Goal: Task Accomplishment & Management: Use online tool/utility

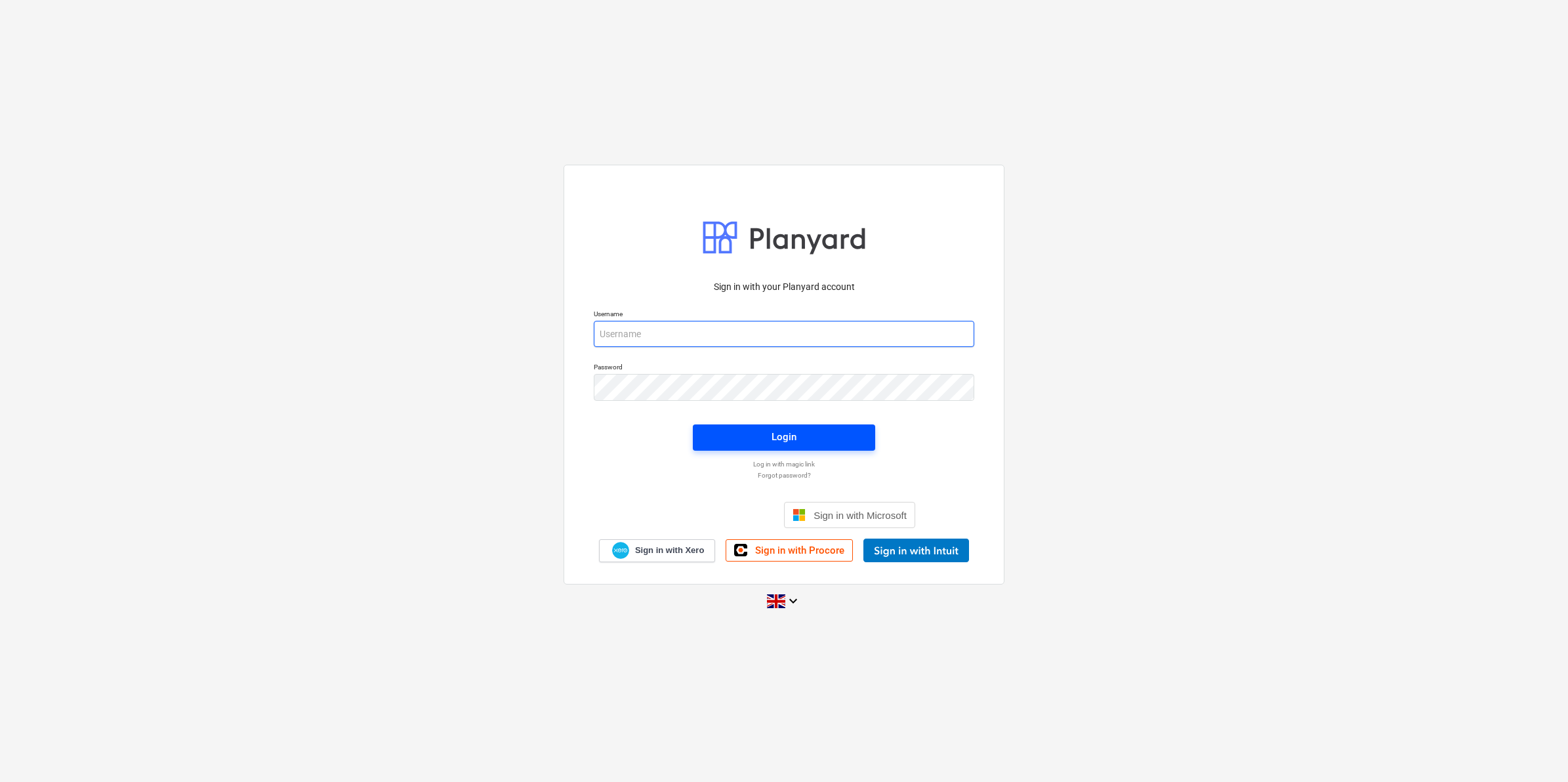
type input "[PERSON_NAME][EMAIL_ADDRESS][PERSON_NAME][DOMAIN_NAME]"
click at [758, 443] on span "Login" at bounding box center [784, 437] width 151 height 17
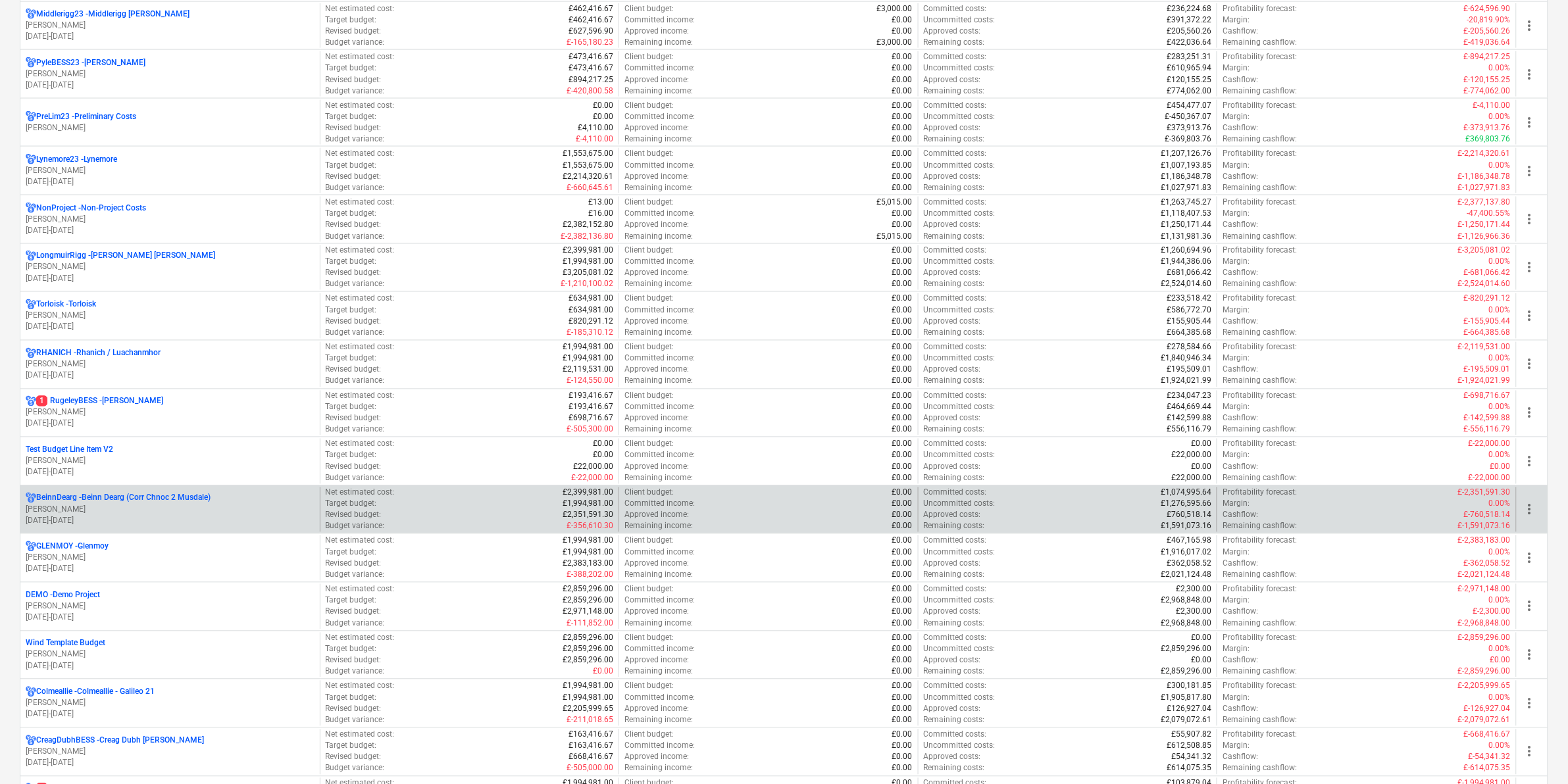
scroll to position [822, 0]
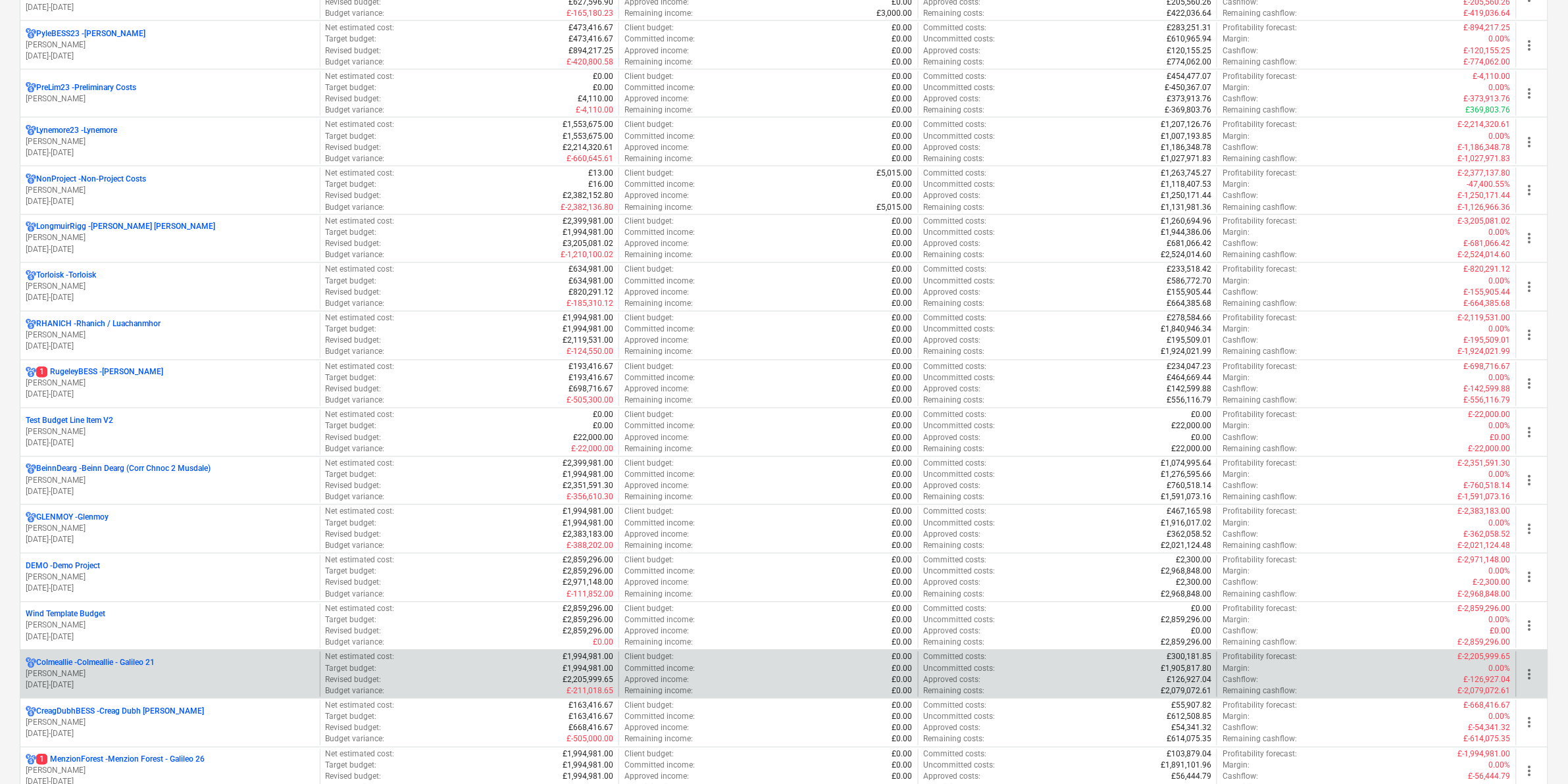
click at [1530, 681] on span "more_vert" at bounding box center [1530, 675] width 15 height 15
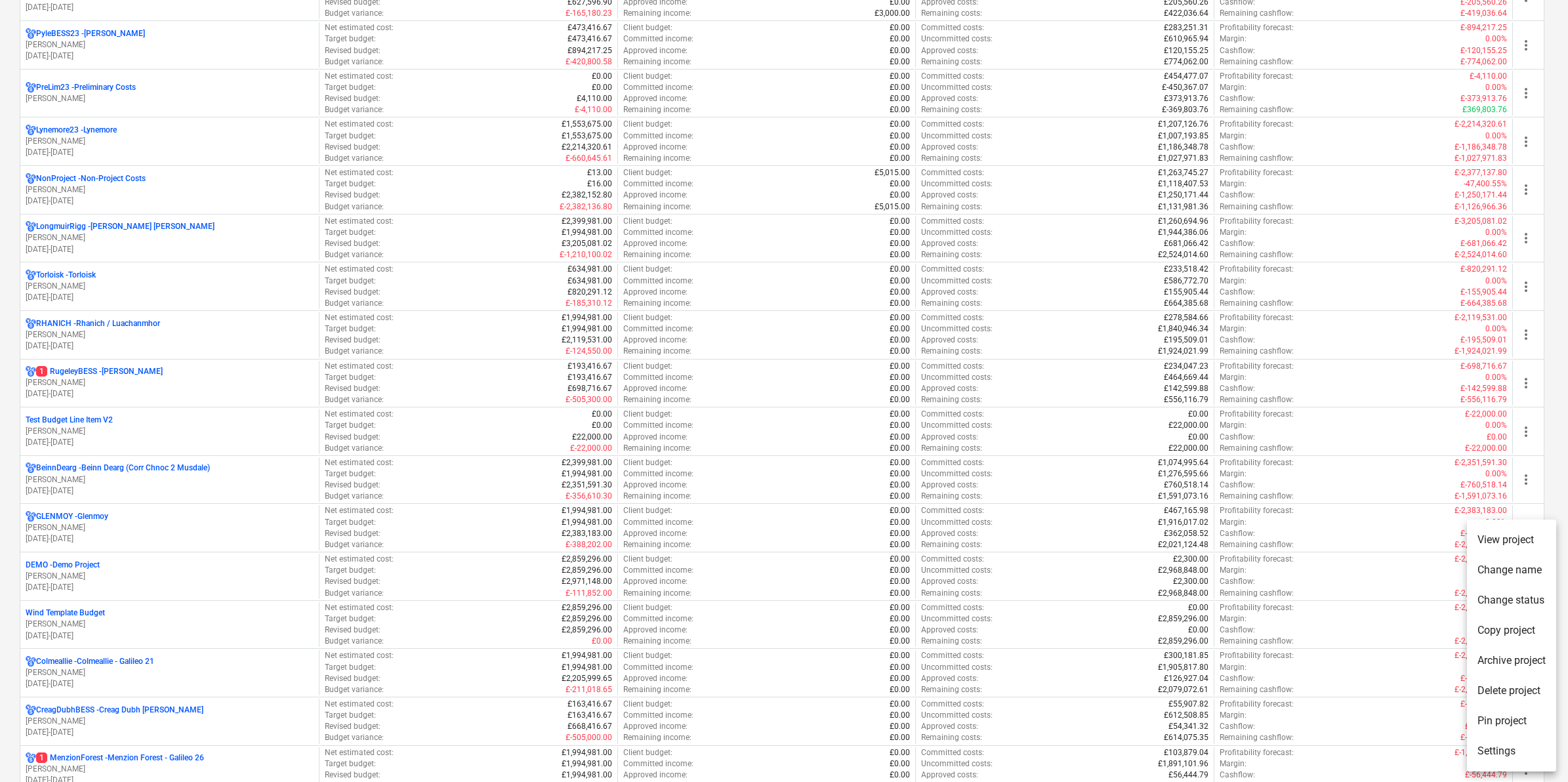
click at [1503, 719] on li "Pin project" at bounding box center [1511, 722] width 89 height 31
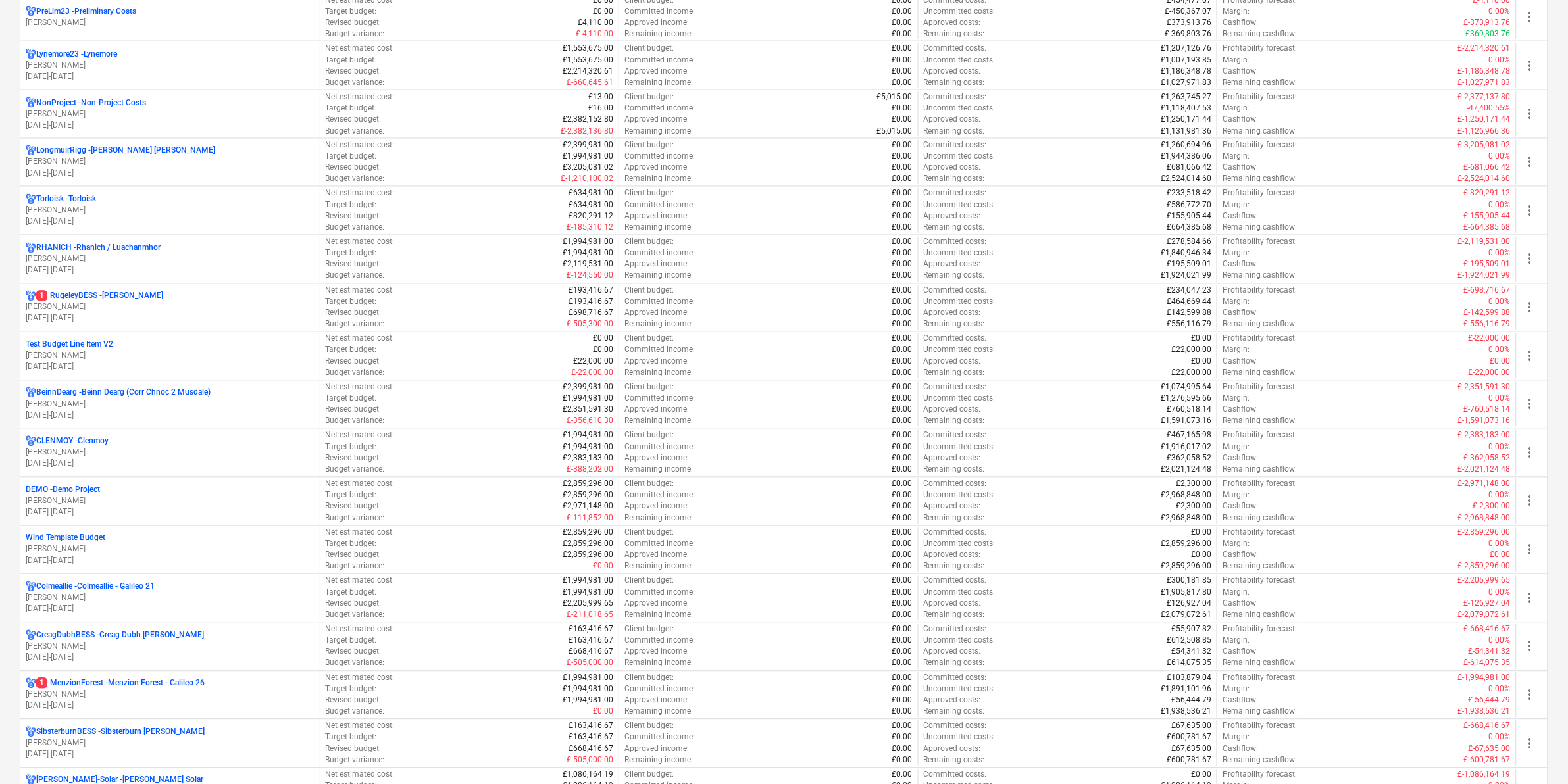
scroll to position [1069, 0]
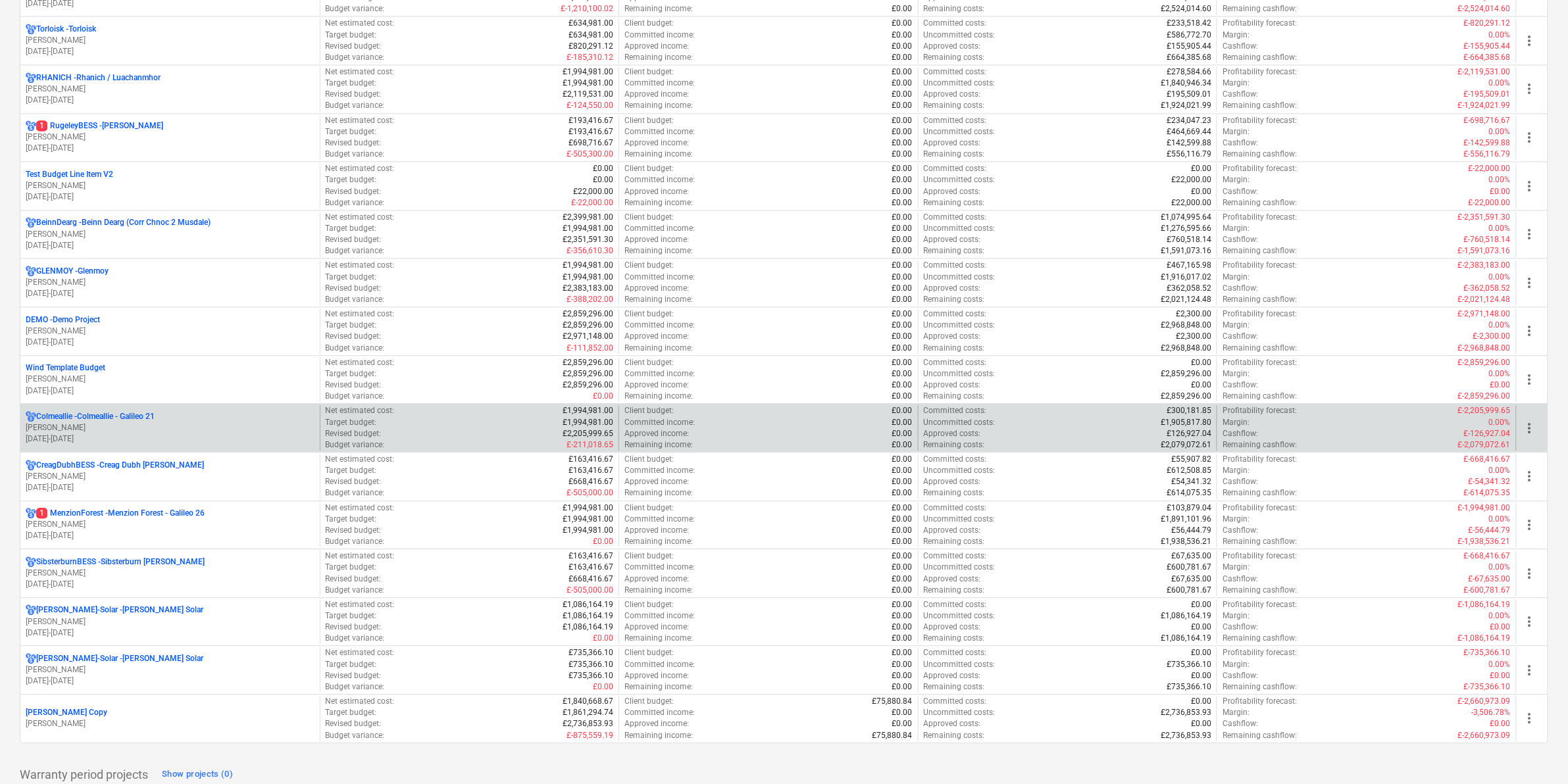
click at [86, 416] on p "Colmeallie - Colmeallie - Galileo 21" at bounding box center [95, 416] width 118 height 12
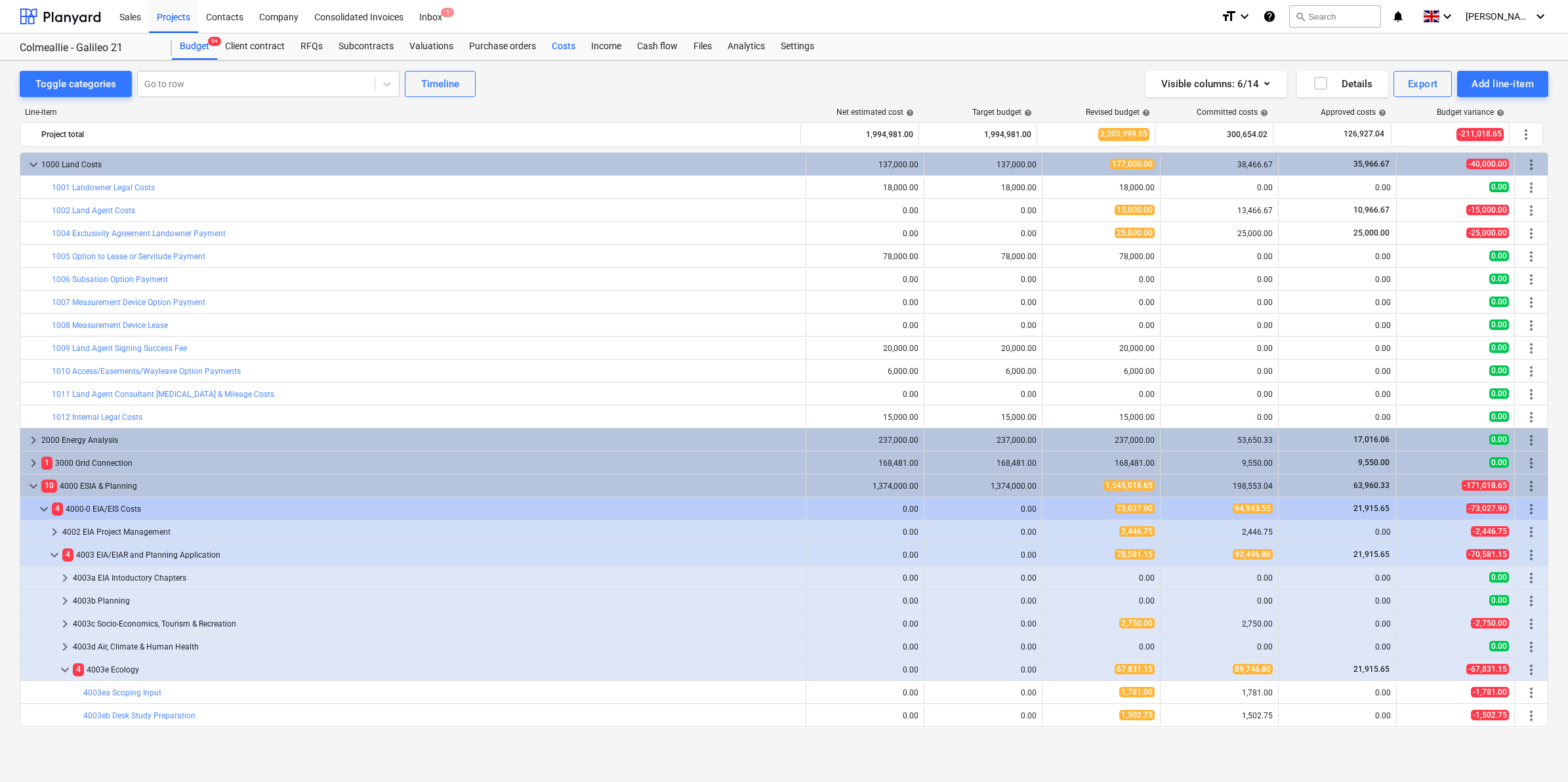
click at [571, 46] on div "Costs" at bounding box center [563, 46] width 39 height 26
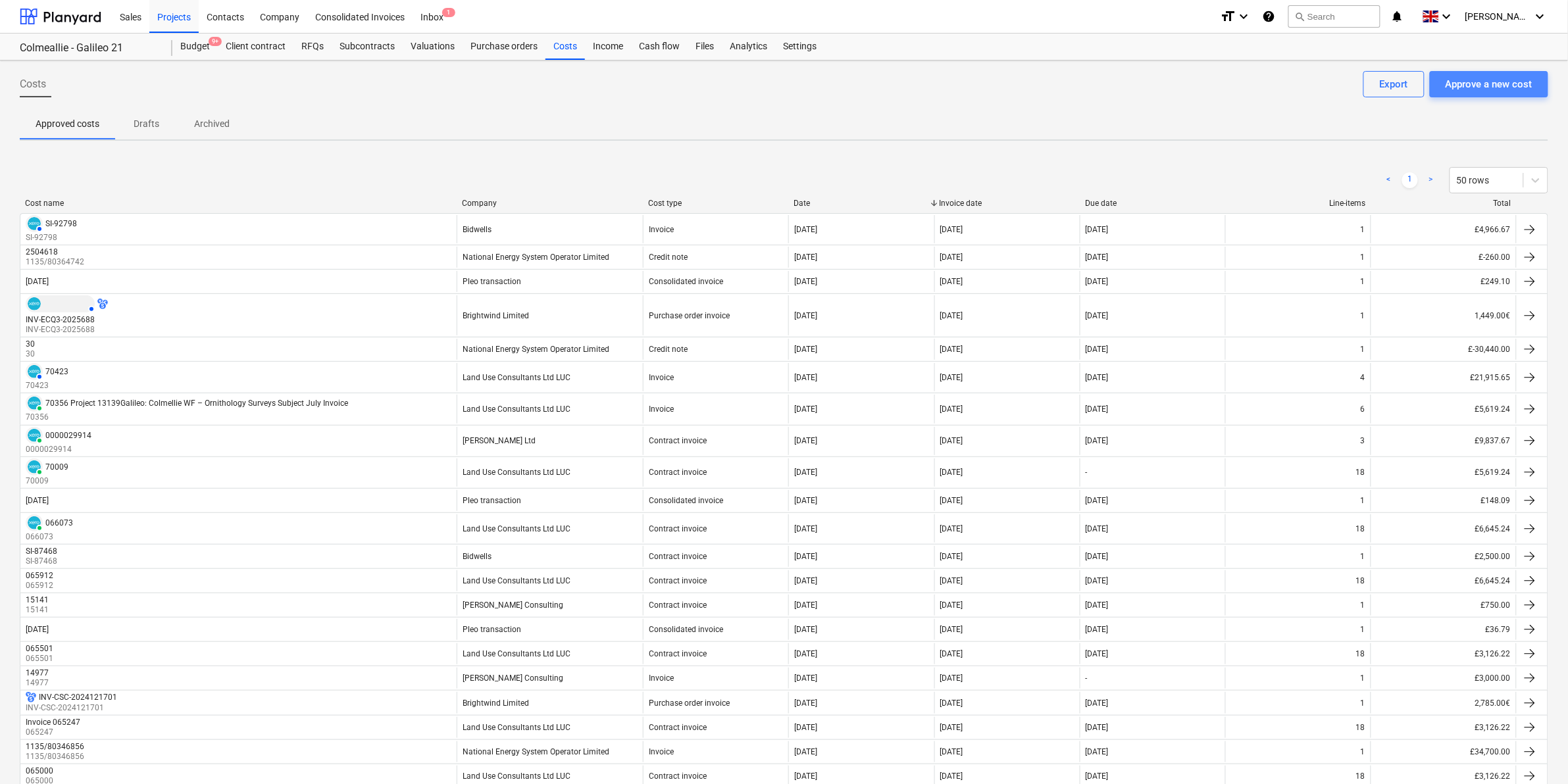
click at [1483, 83] on div "Approve a new cost" at bounding box center [1488, 84] width 86 height 17
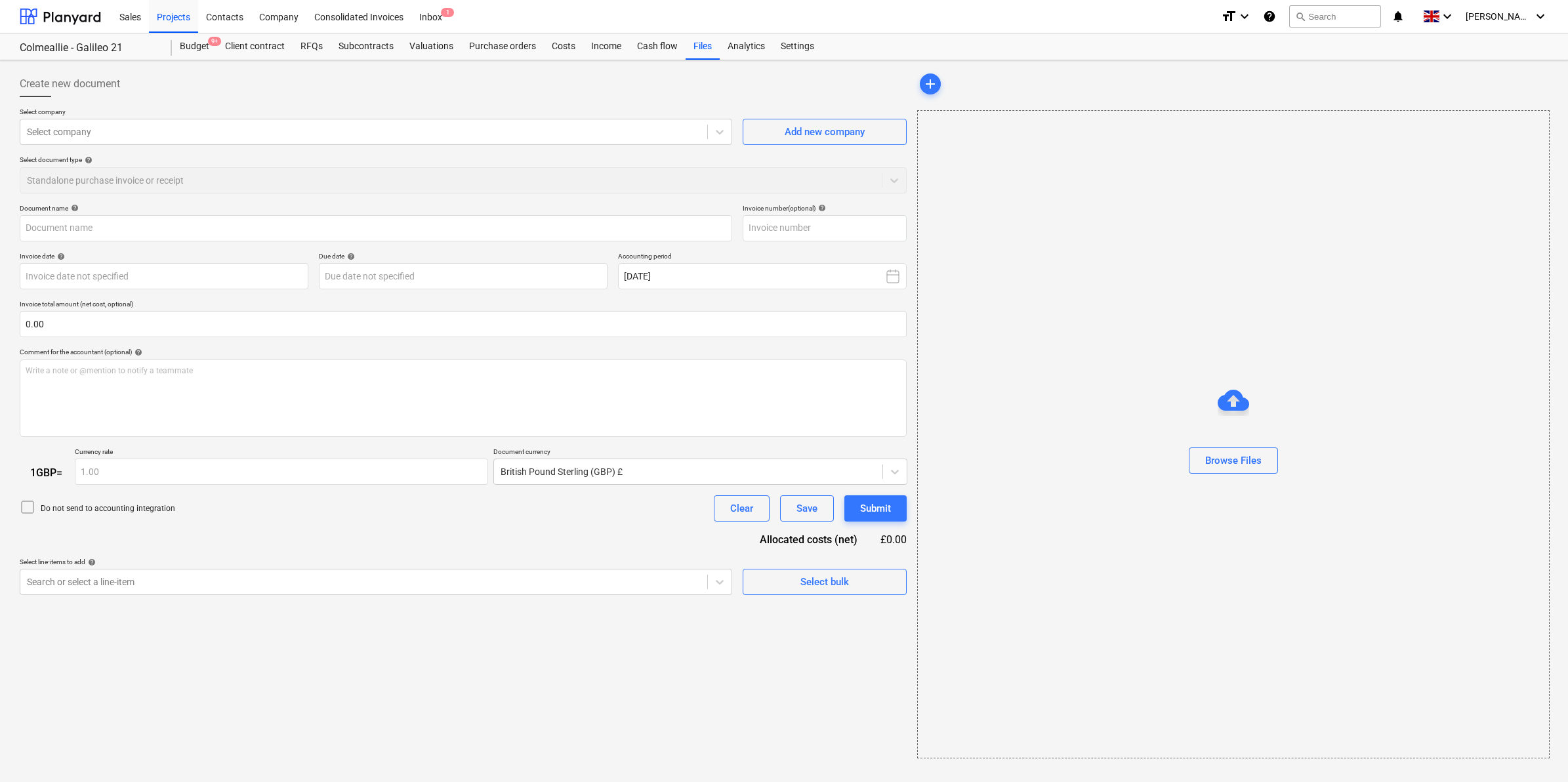
type input "Sales Invoice 70267.pdf"
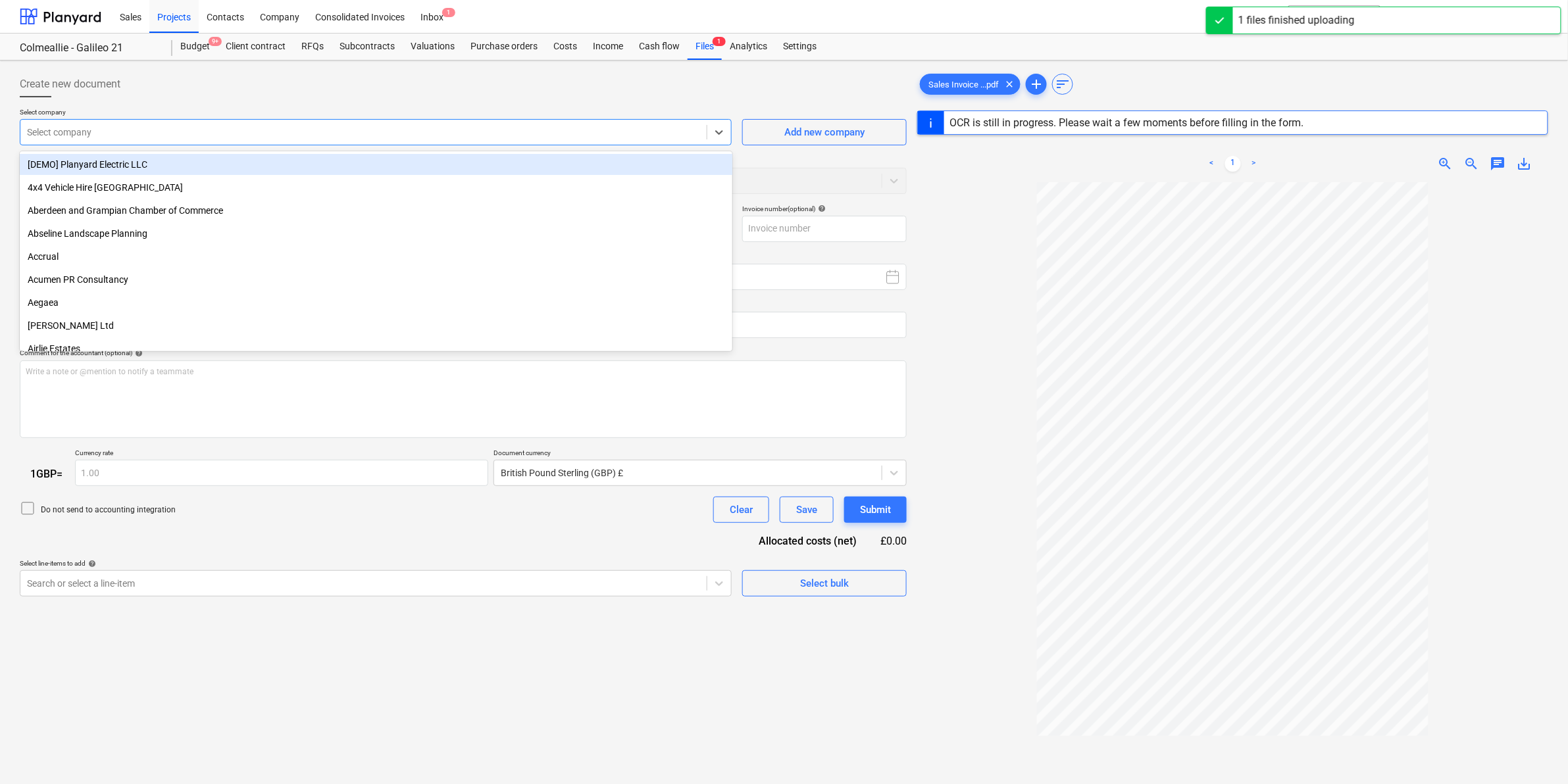
click at [165, 131] on div at bounding box center [363, 132] width 673 height 13
type input "luc"
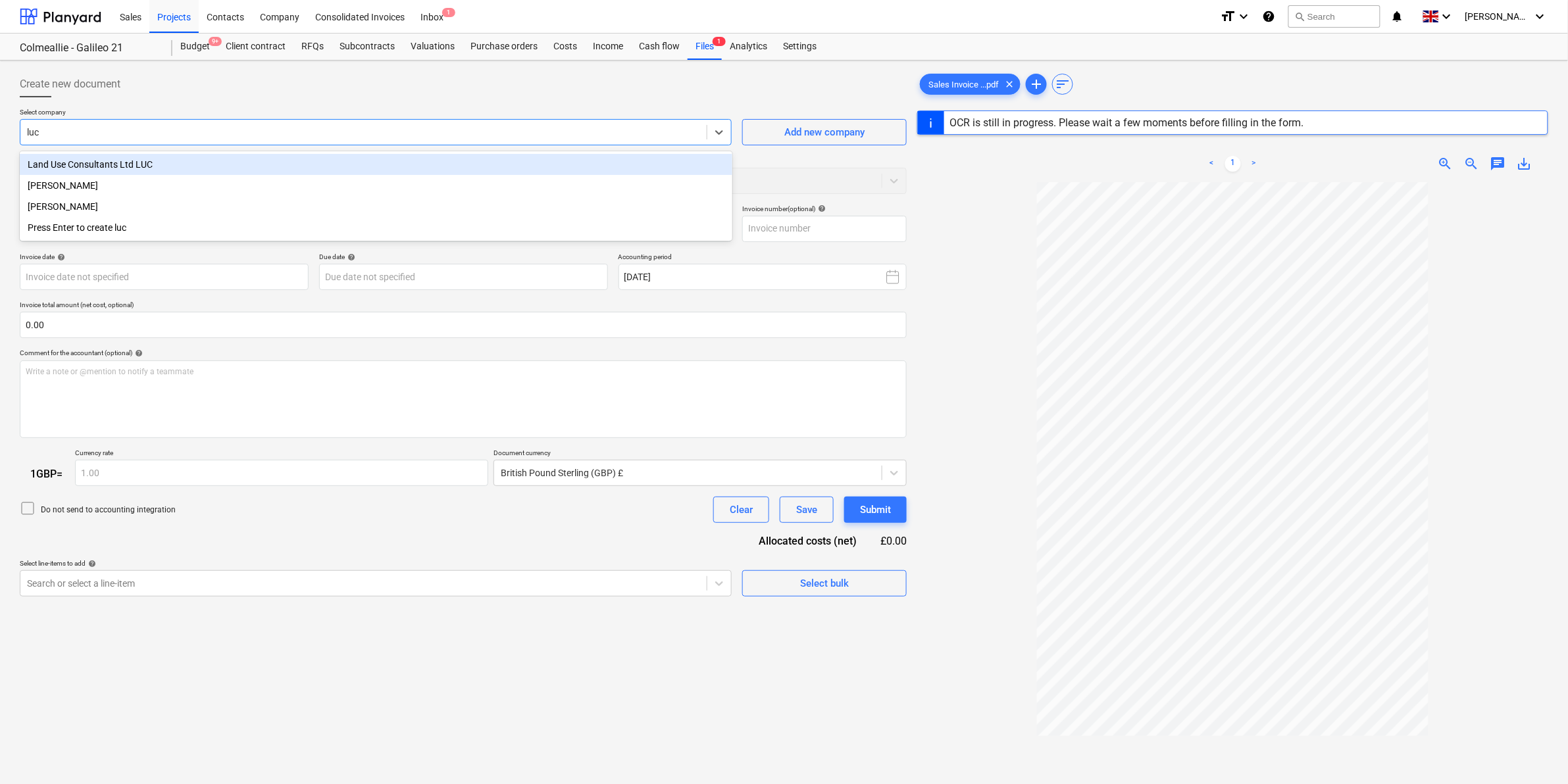
click at [178, 158] on div "Land Use Consultants Ltd LUC" at bounding box center [376, 164] width 712 height 21
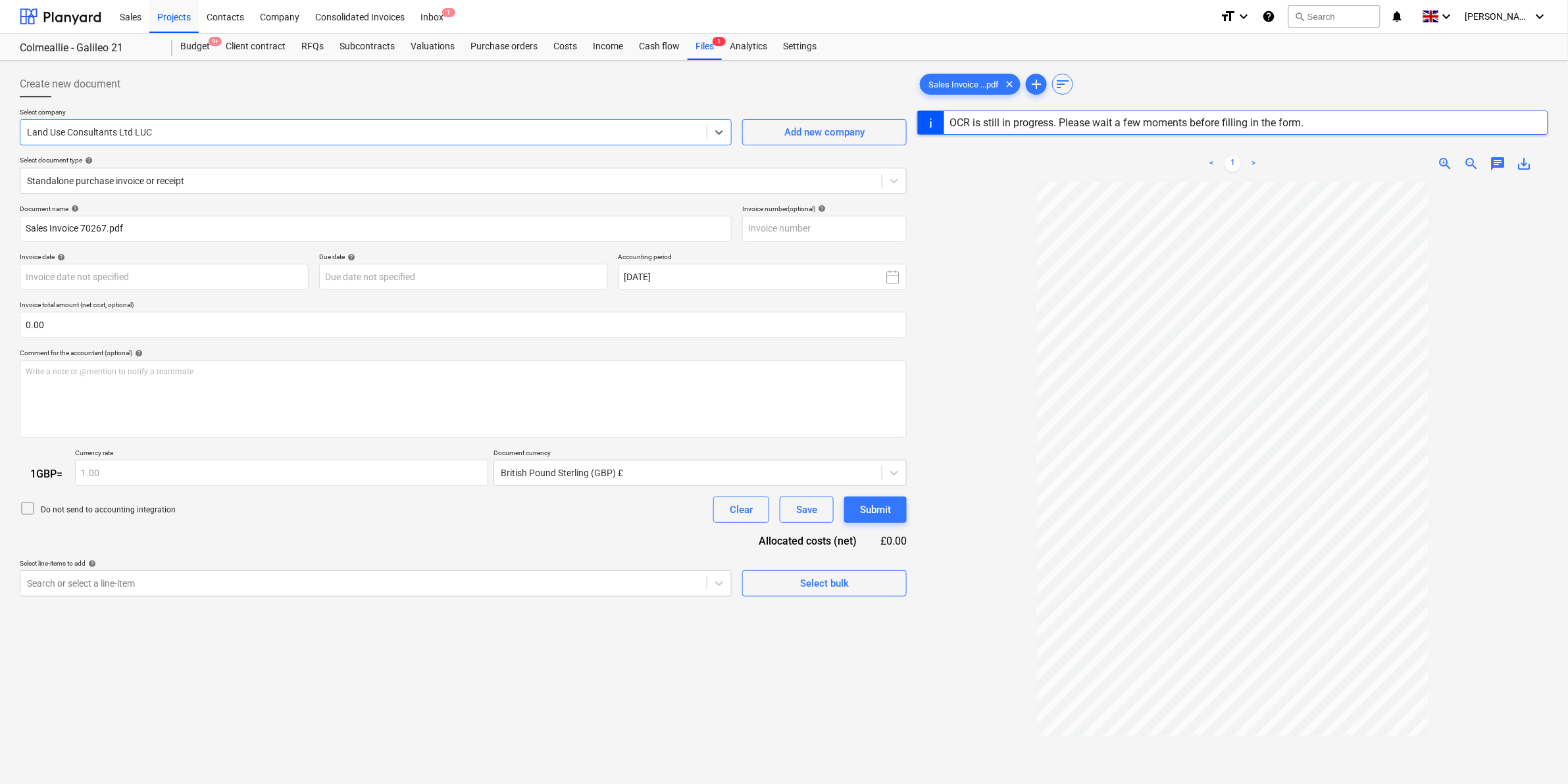
type input "70267"
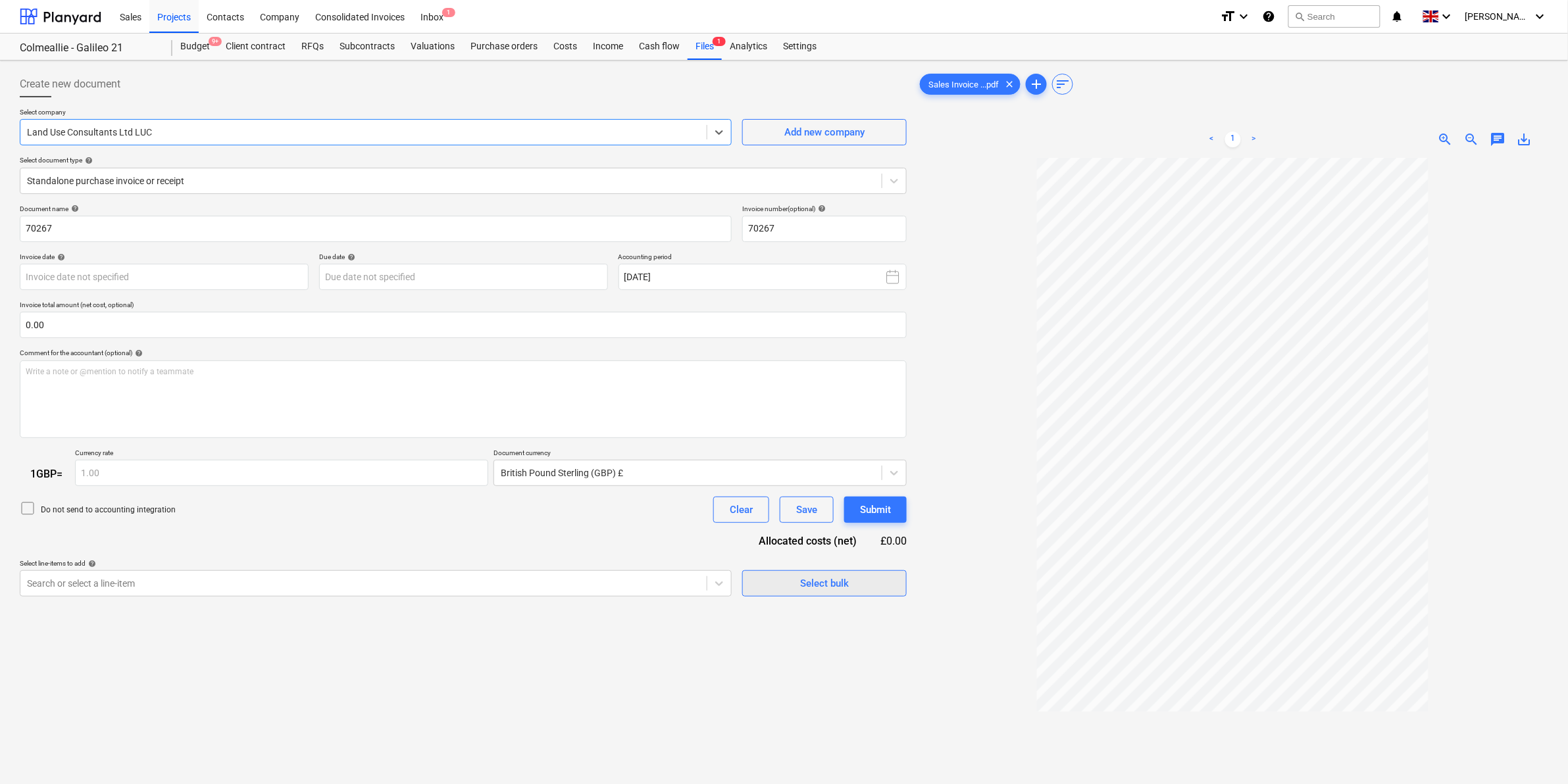
click at [763, 584] on span "Select bulk" at bounding box center [823, 583] width 131 height 17
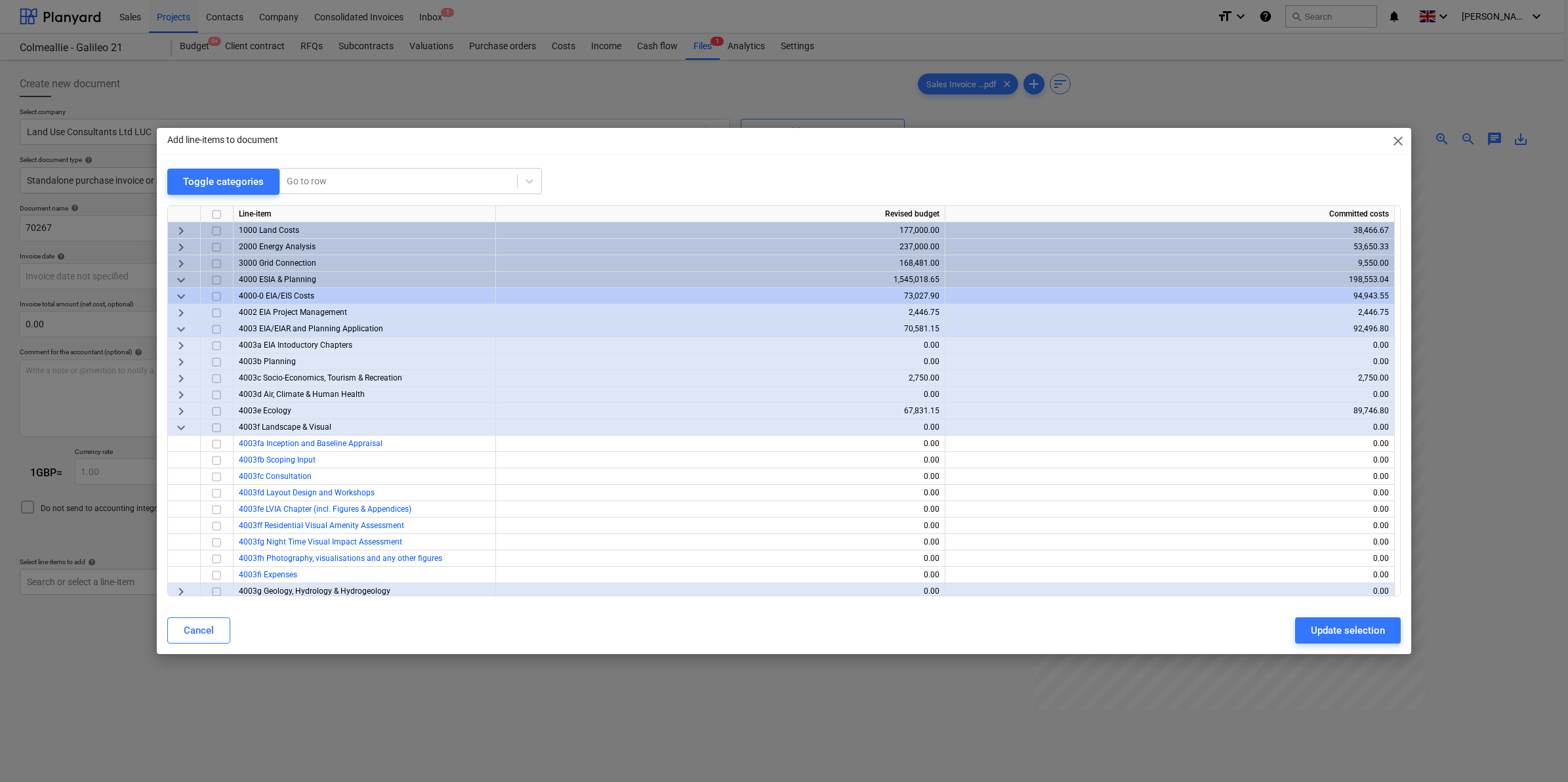
drag, startPoint x: 815, startPoint y: 141, endPoint x: 566, endPoint y: 161, distance: 249.8
click at [566, 161] on div "Add line-items to document close Toggle categories Go to row Line-item Revised …" at bounding box center [784, 391] width 1254 height 526
click at [177, 425] on span "keyboard_arrow_down" at bounding box center [181, 428] width 15 height 15
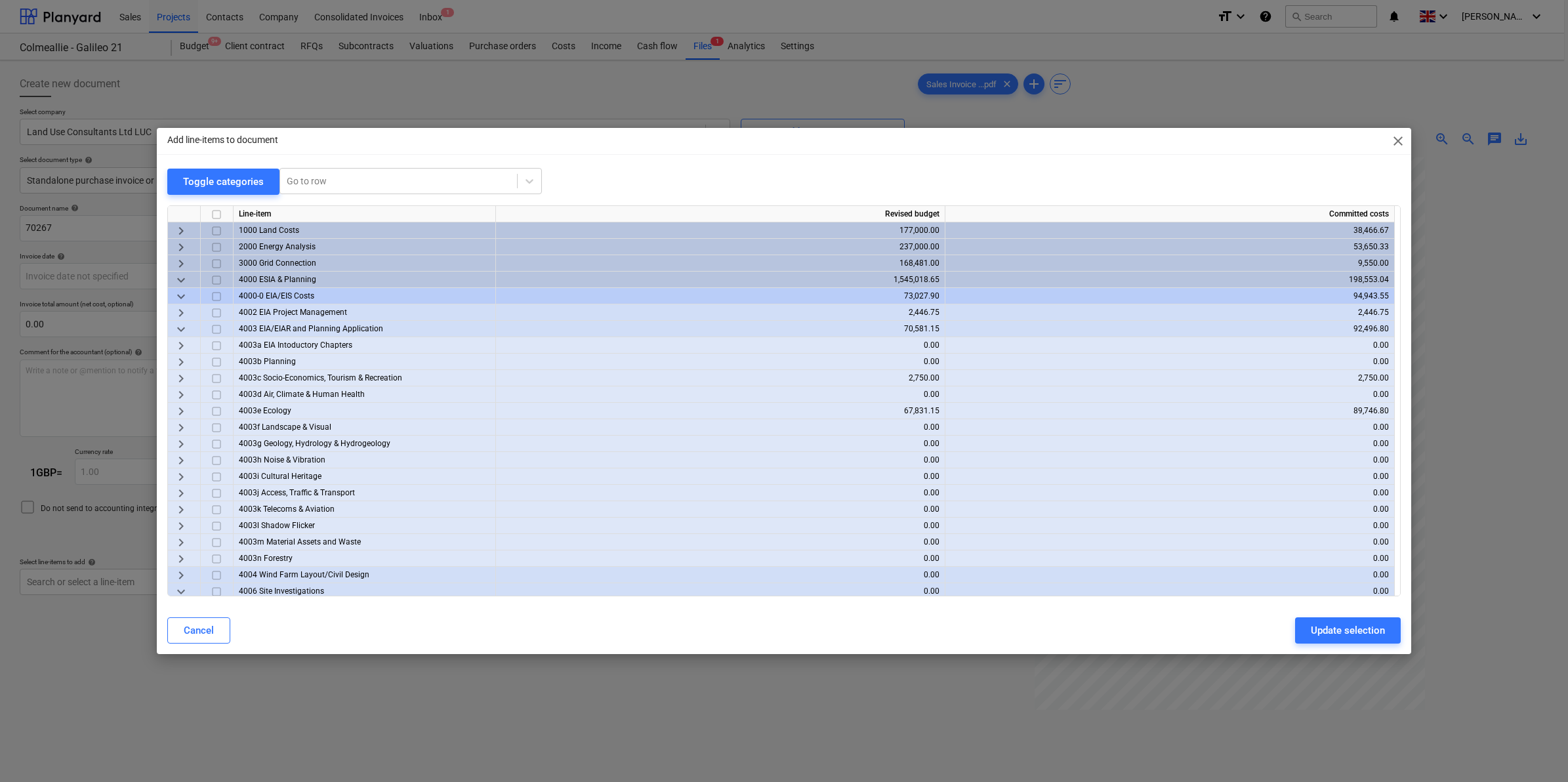
click at [177, 296] on span "keyboard_arrow_down" at bounding box center [181, 297] width 15 height 15
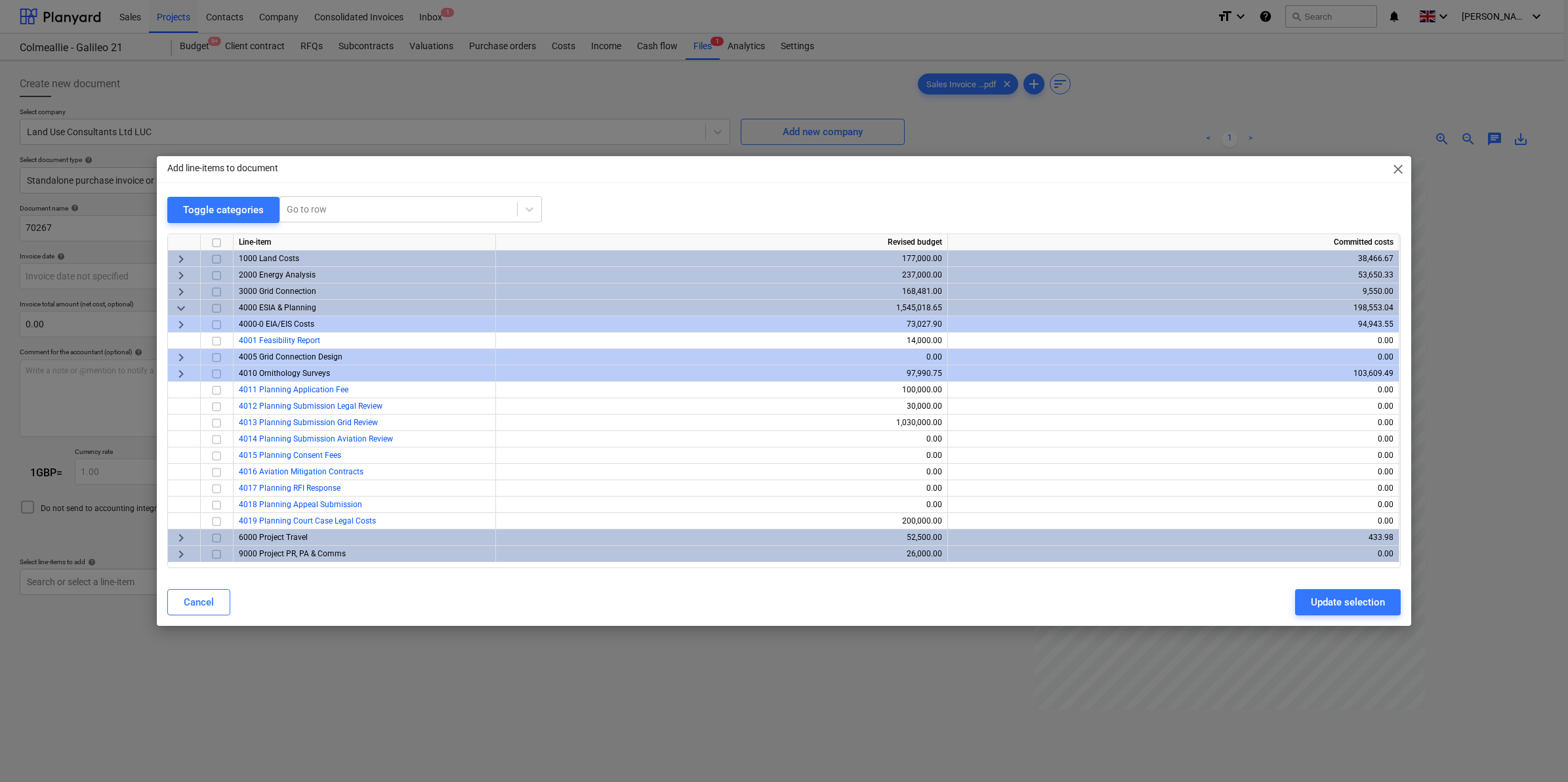
click at [182, 309] on span "keyboard_arrow_down" at bounding box center [181, 308] width 15 height 15
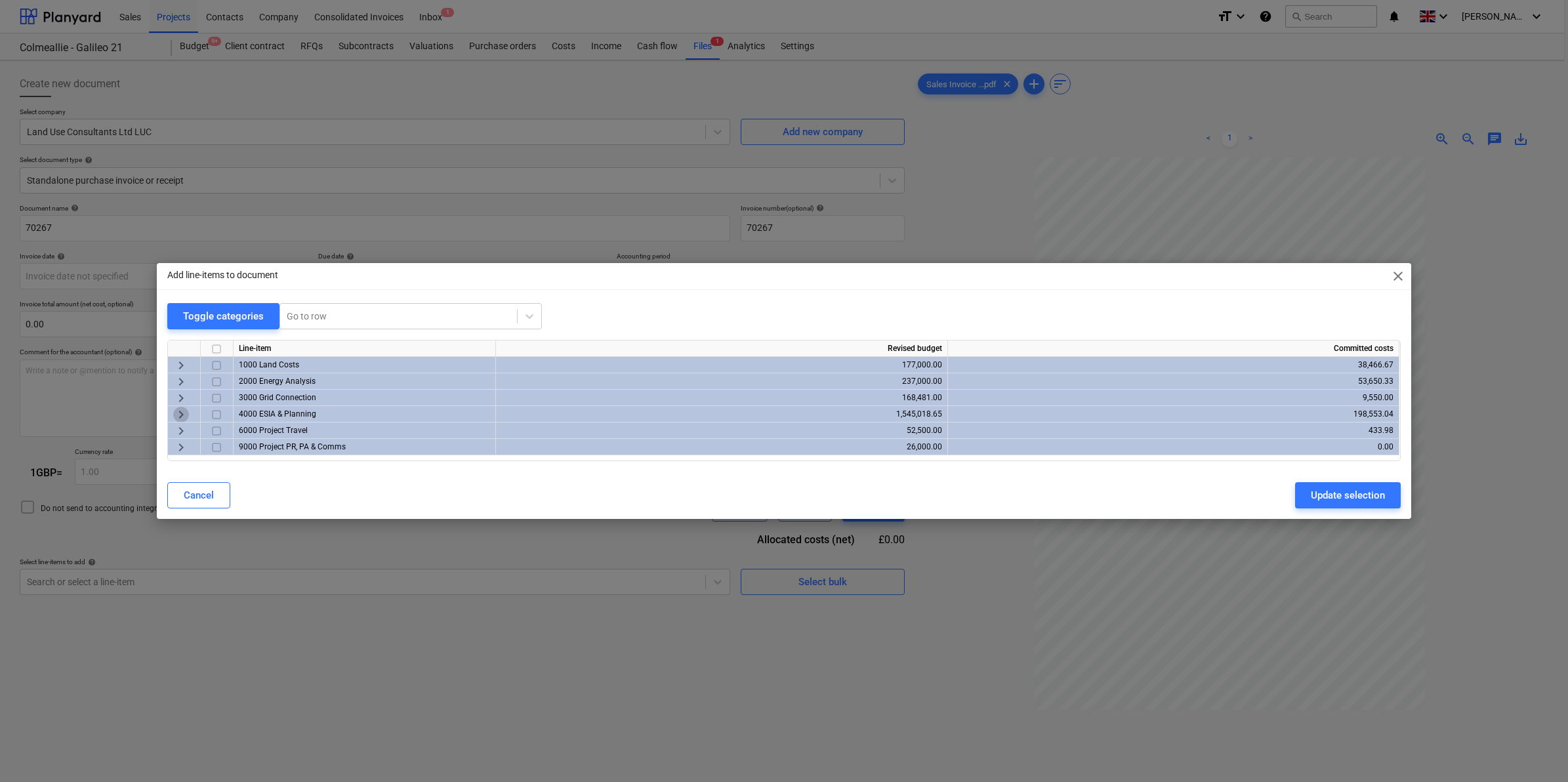
click at [182, 410] on span "keyboard_arrow_right" at bounding box center [181, 414] width 15 height 15
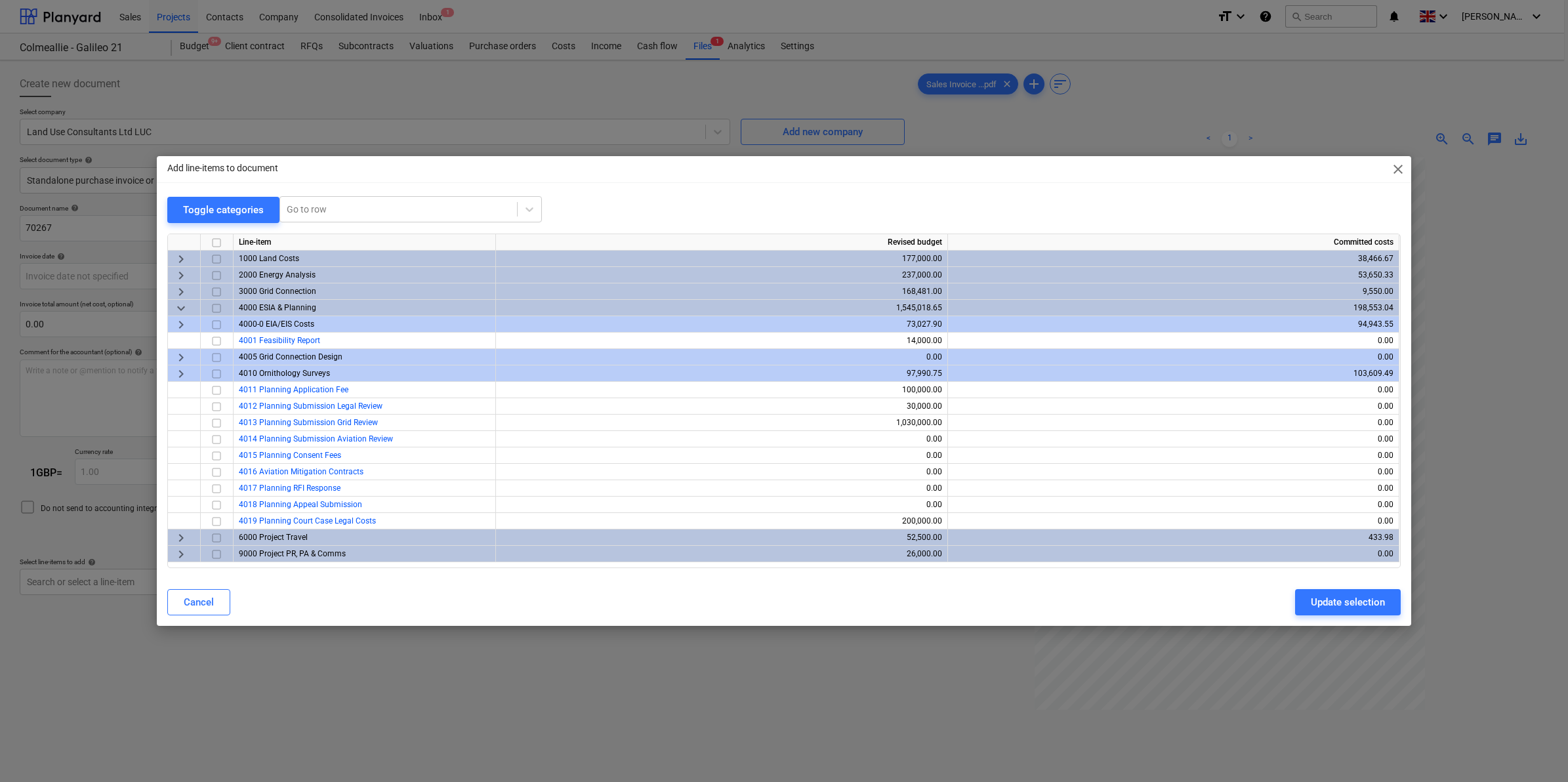
click at [185, 324] on span "keyboard_arrow_right" at bounding box center [181, 324] width 15 height 15
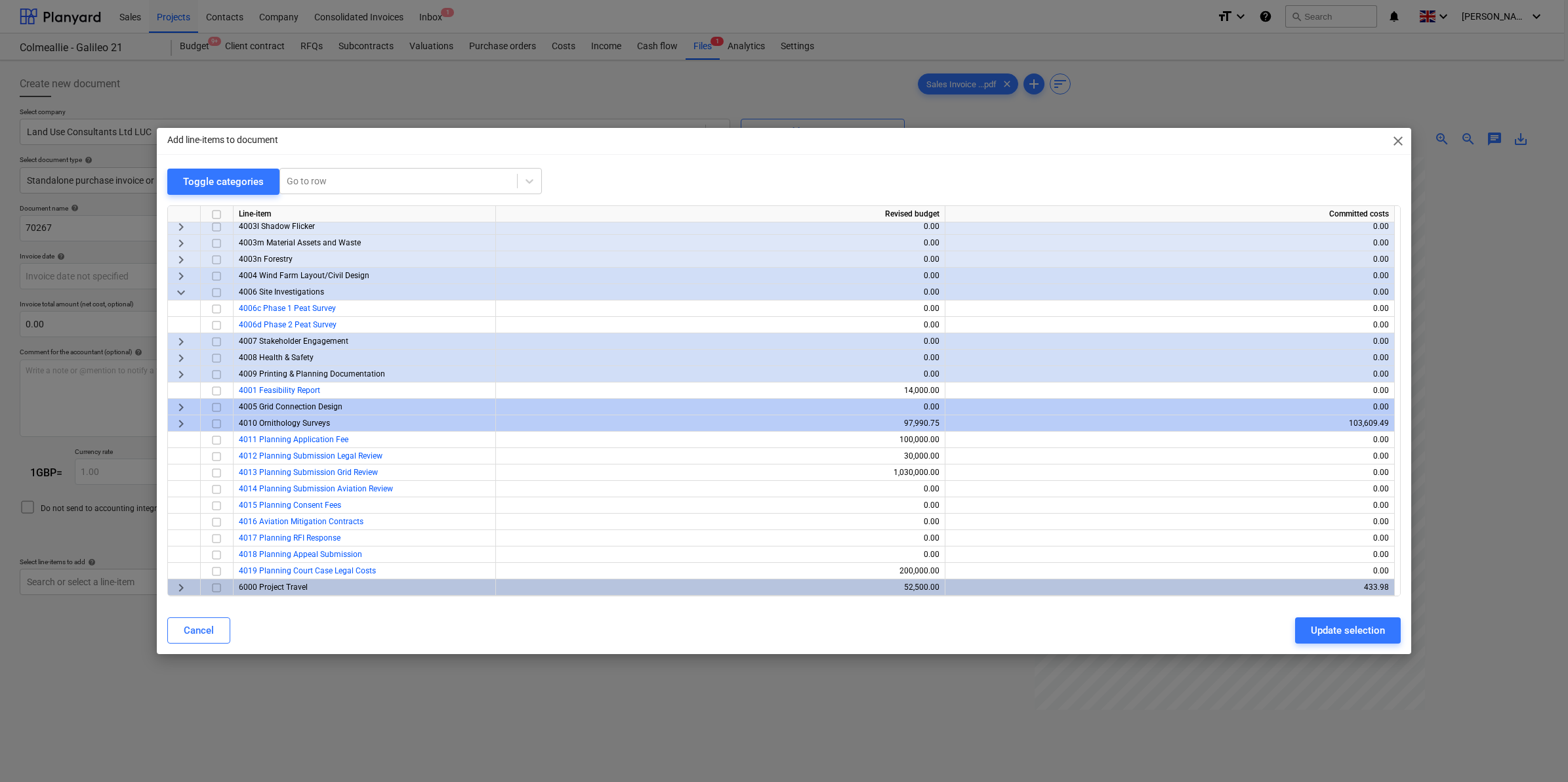
scroll to position [316, 0]
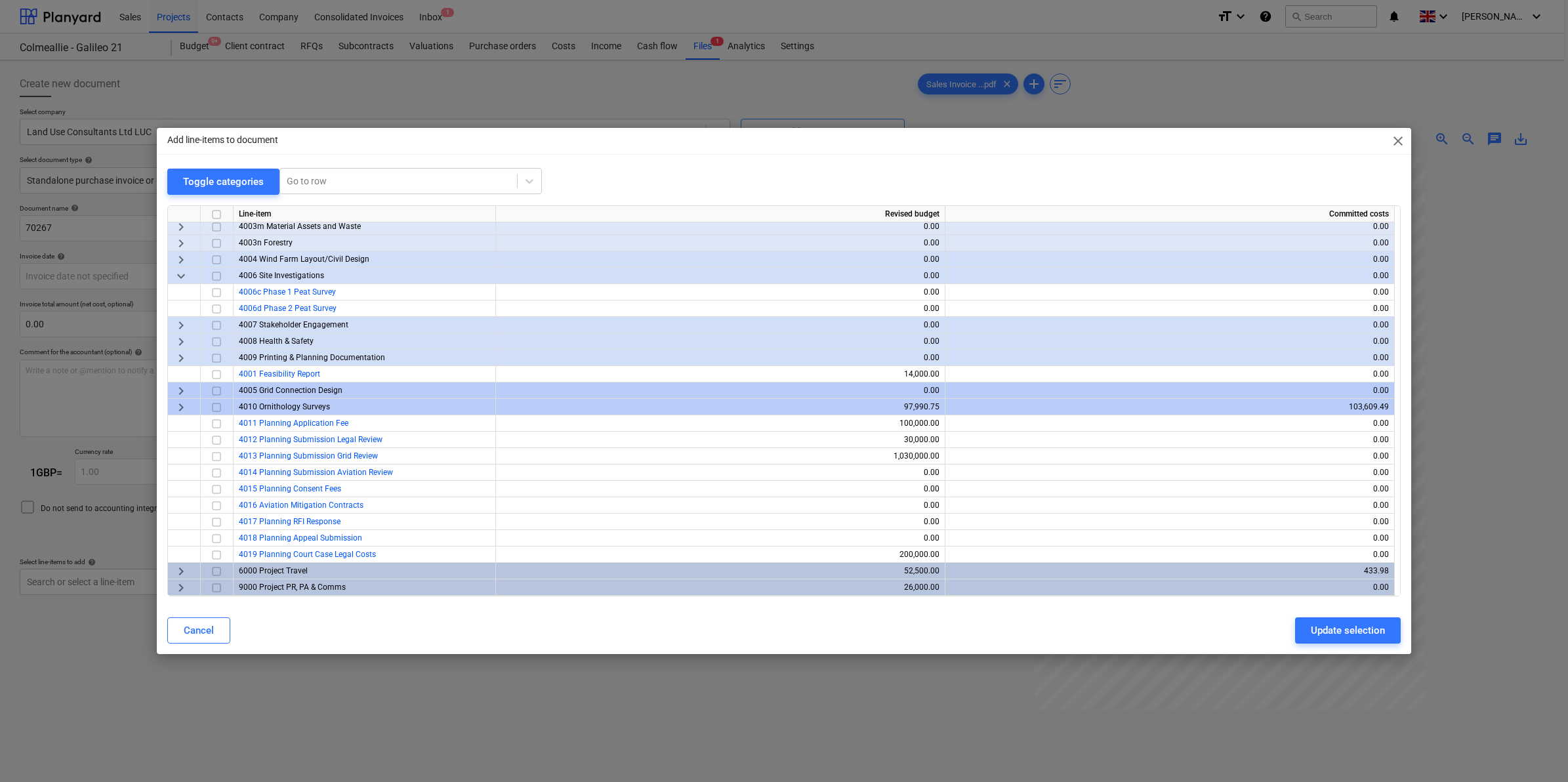
click at [177, 408] on span "keyboard_arrow_right" at bounding box center [181, 408] width 15 height 15
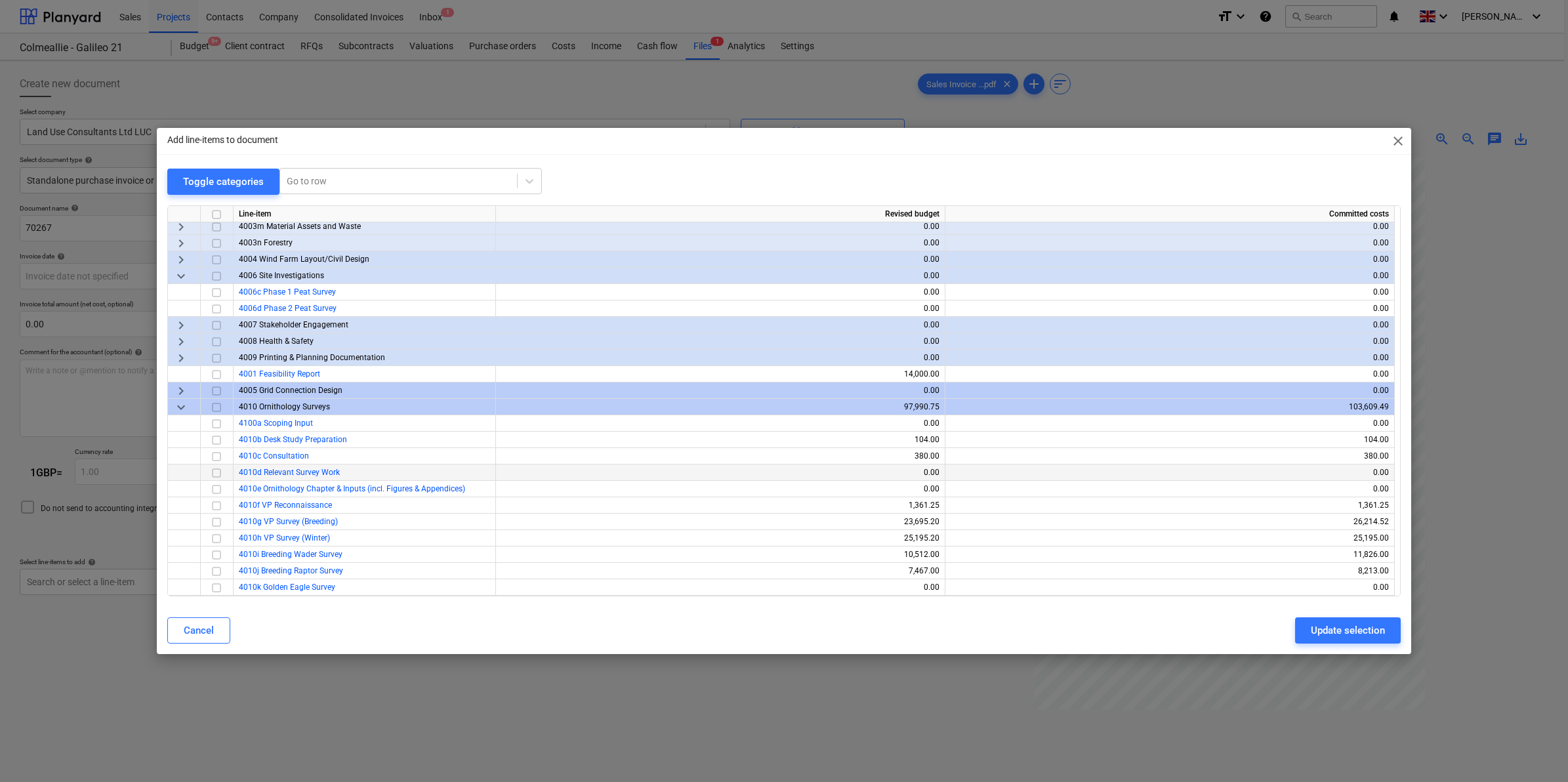
scroll to position [397, 0]
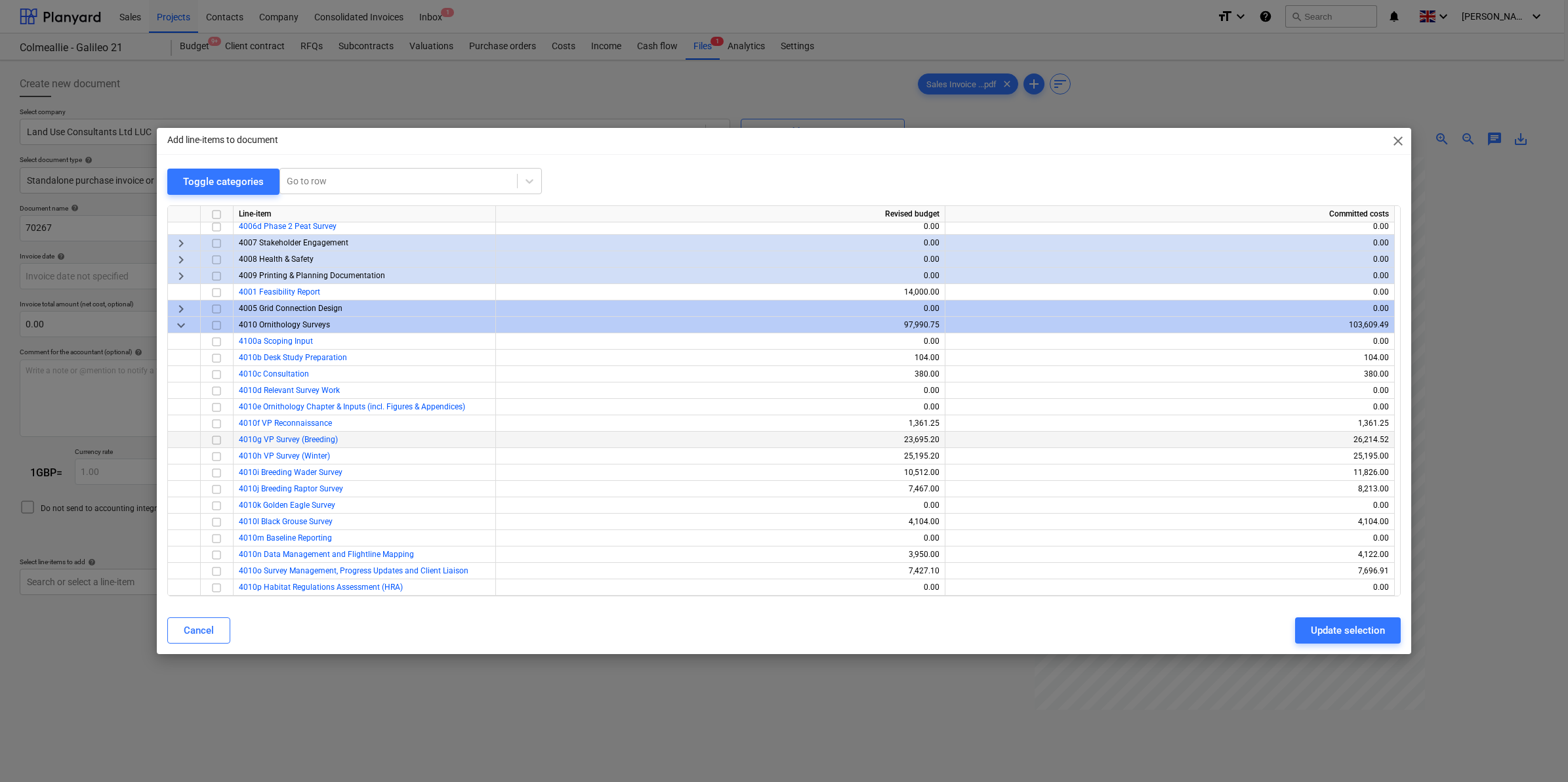
click at [296, 437] on span "4010g VP Survey (Breeding)" at bounding box center [289, 440] width 99 height 10
click at [215, 440] on input "checkbox" at bounding box center [216, 440] width 15 height 15
click at [215, 487] on input "checkbox" at bounding box center [216, 489] width 15 height 15
click at [213, 556] on input "checkbox" at bounding box center [216, 555] width 15 height 15
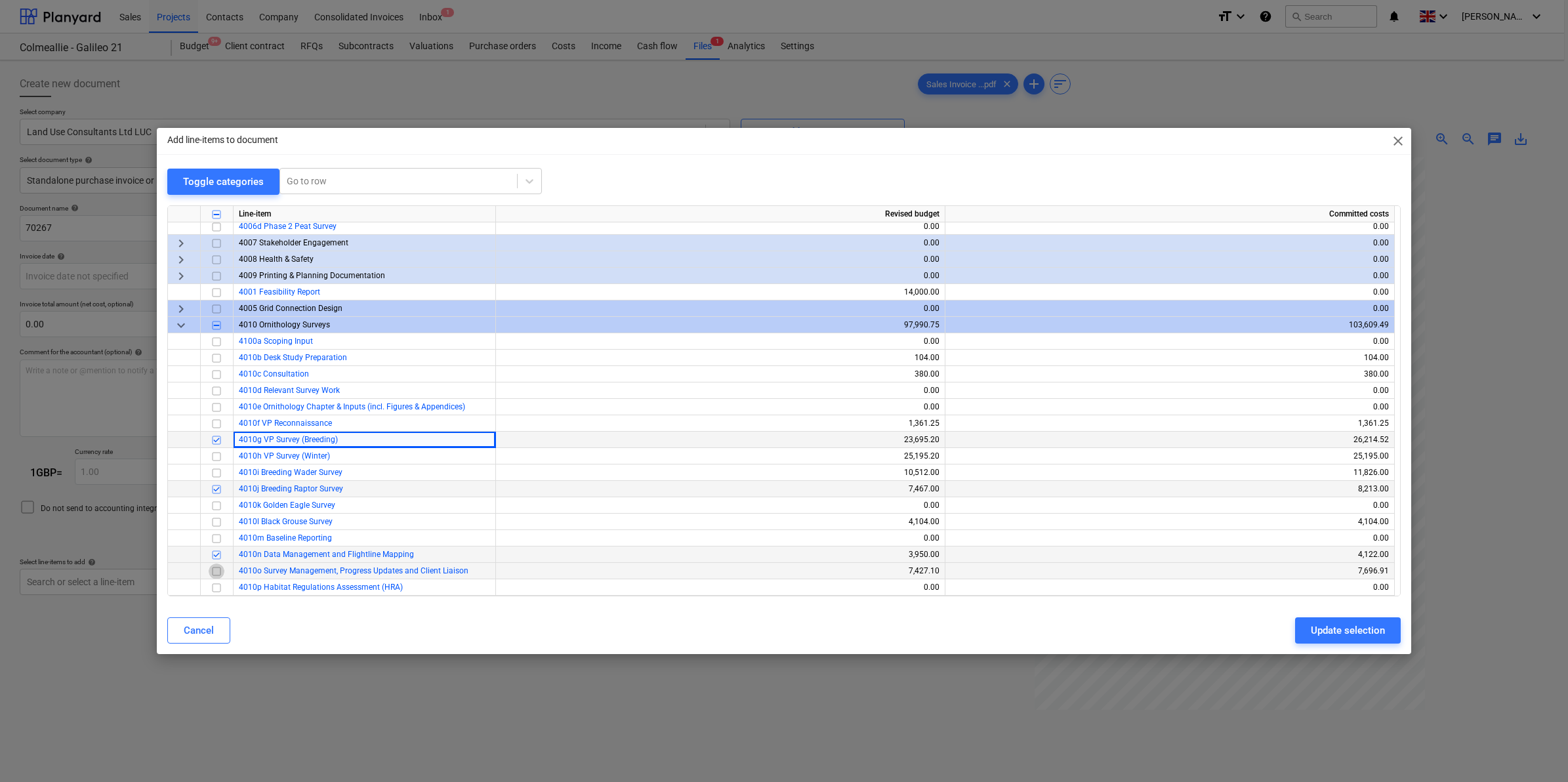
click at [214, 570] on input "checkbox" at bounding box center [216, 571] width 15 height 15
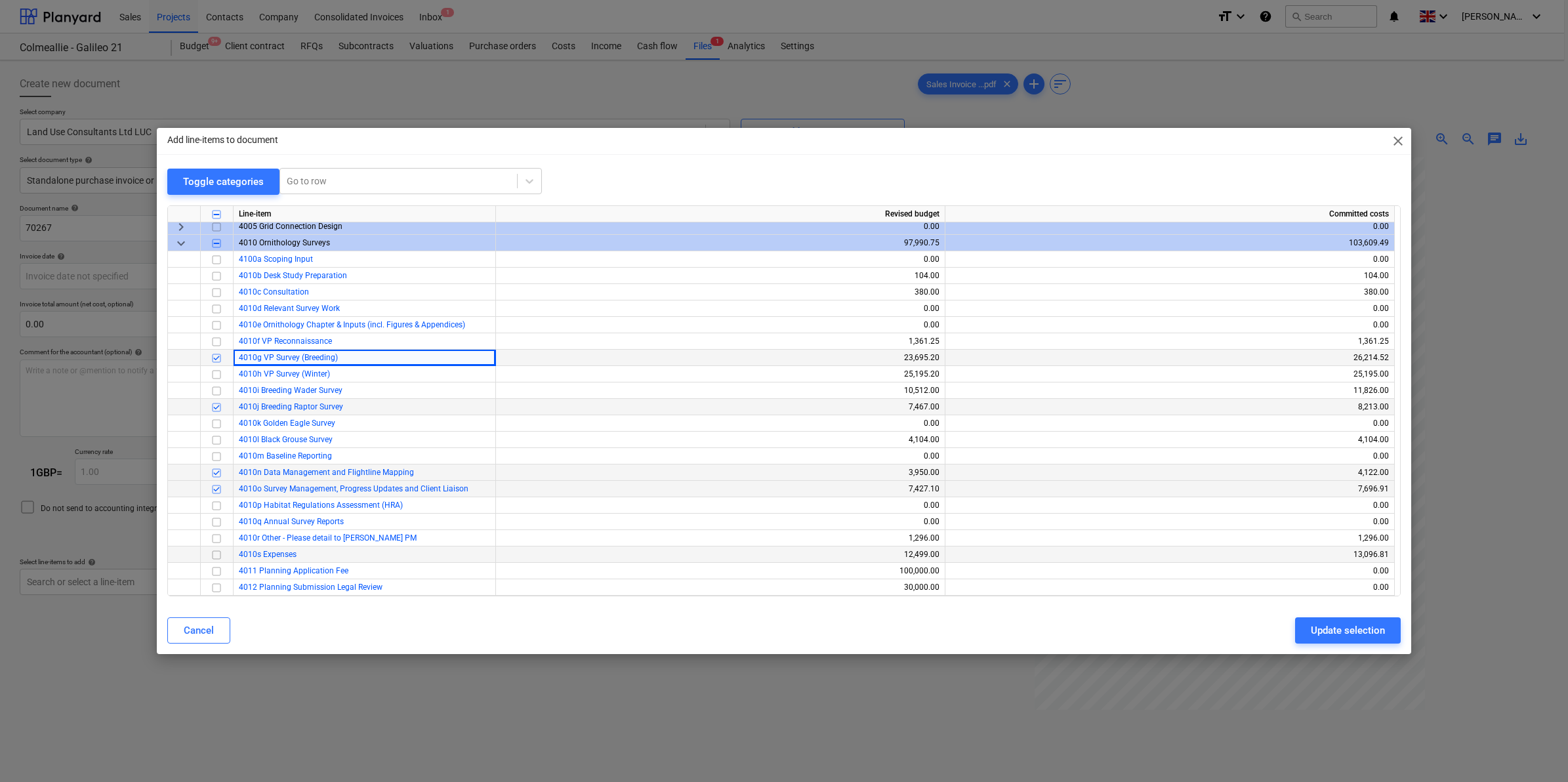
click at [214, 560] on input "checkbox" at bounding box center [216, 555] width 15 height 15
click at [1325, 625] on div "Update selection" at bounding box center [1347, 631] width 74 height 17
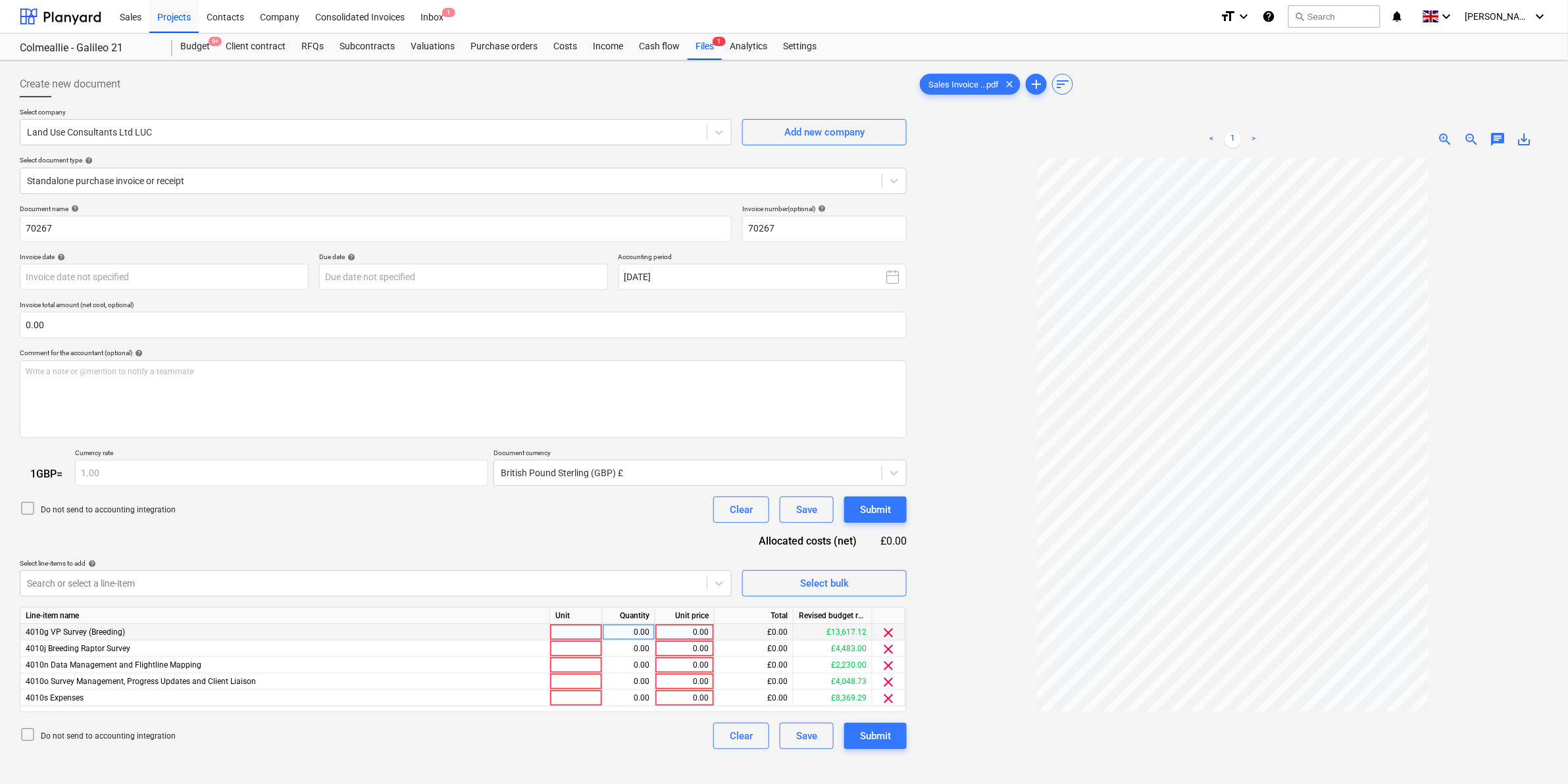
click at [673, 633] on div "0.00" at bounding box center [684, 632] width 48 height 16
type input "2519.50"
type input "746"
type input "172"
type input "269.91"
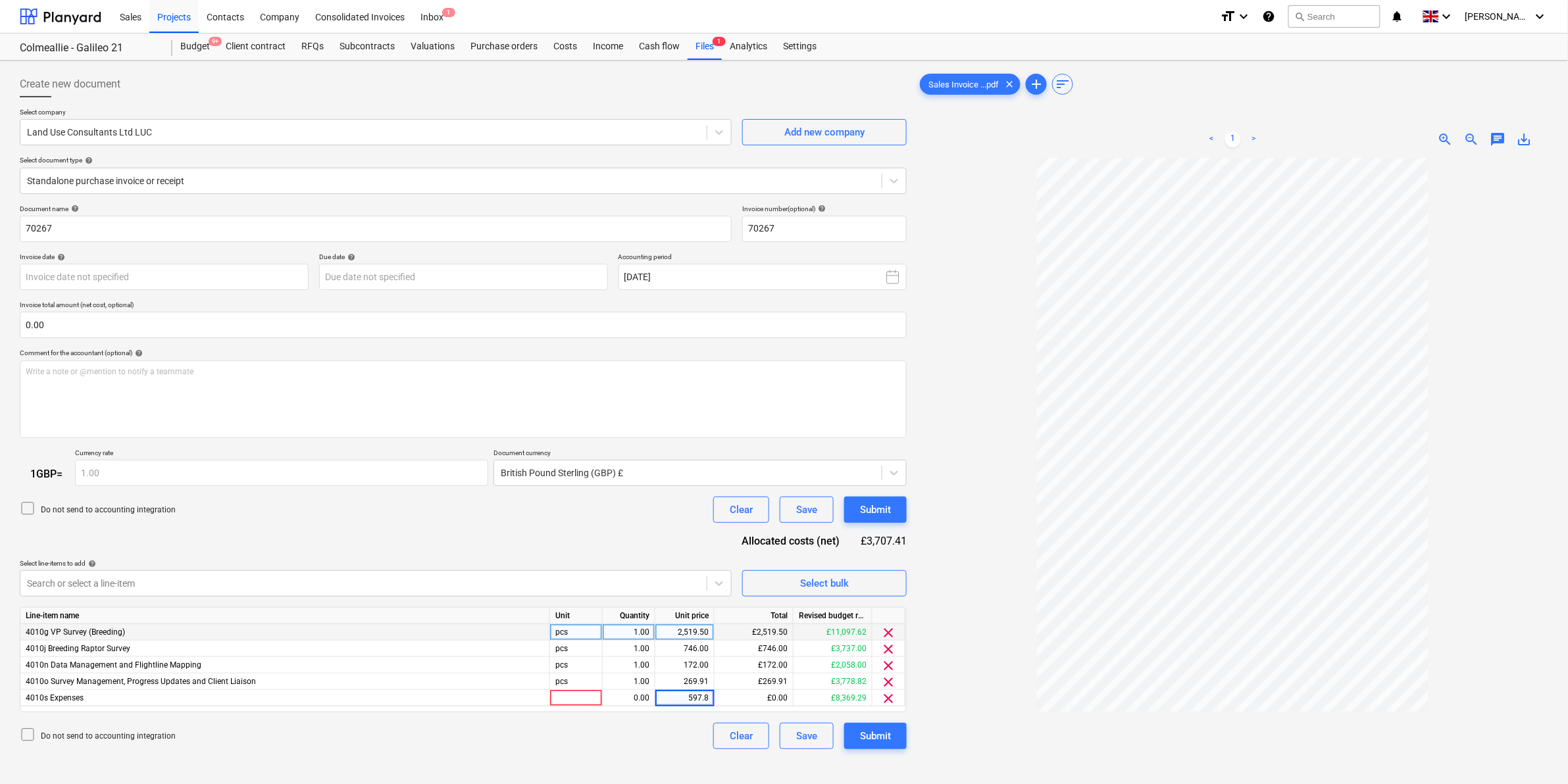
type input "597.81"
click at [616, 520] on div "Do not send to accounting integration Clear Save Submit" at bounding box center [463, 510] width 887 height 26
click at [894, 731] on button "Submit" at bounding box center [875, 735] width 62 height 26
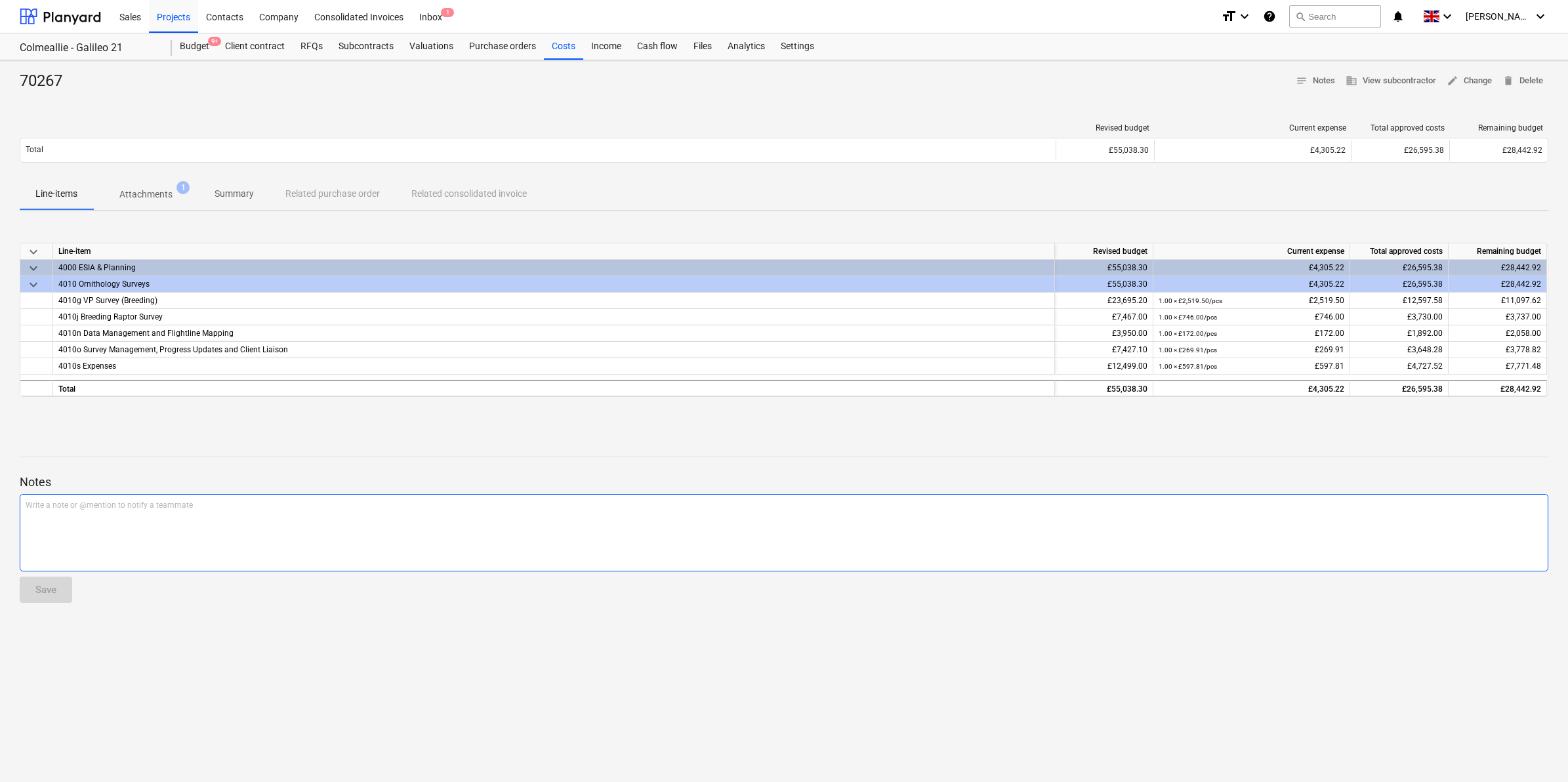
click at [341, 522] on div "Write a note or @mention to notify a teammate [PERSON_NAME]" at bounding box center [784, 532] width 1528 height 78
click at [45, 586] on div "Save" at bounding box center [46, 590] width 21 height 17
